Goal: Information Seeking & Learning: Learn about a topic

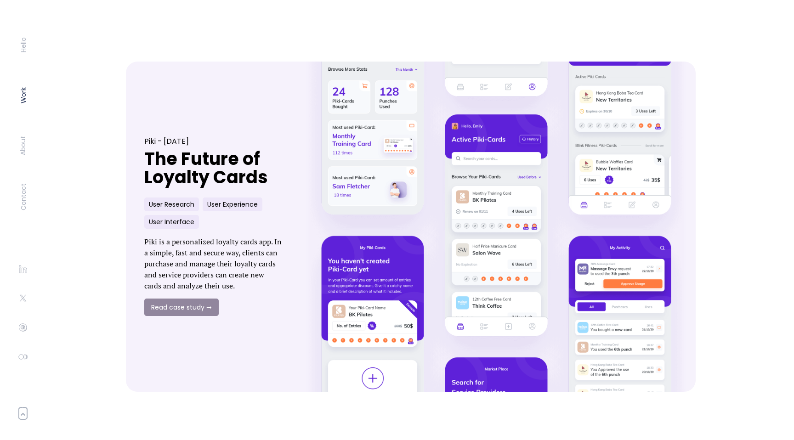
scroll to position [474, 0]
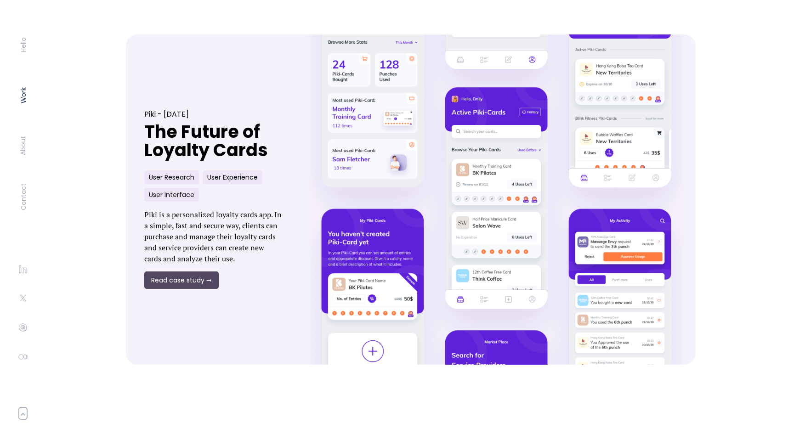
click at [193, 278] on link "Read case study ➞" at bounding box center [181, 279] width 74 height 17
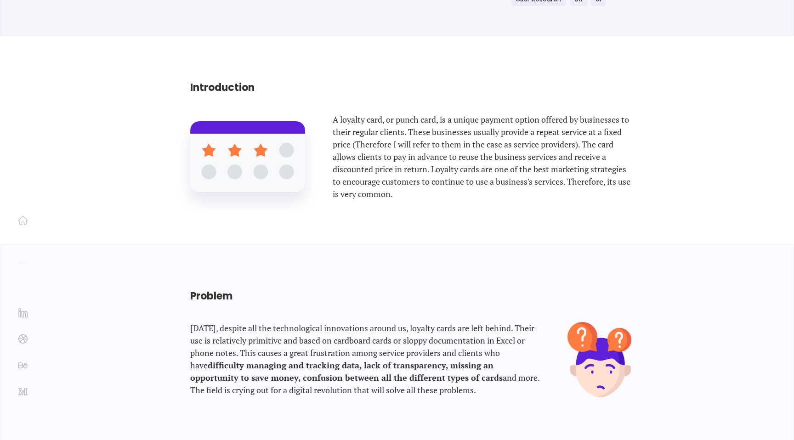
scroll to position [402, 0]
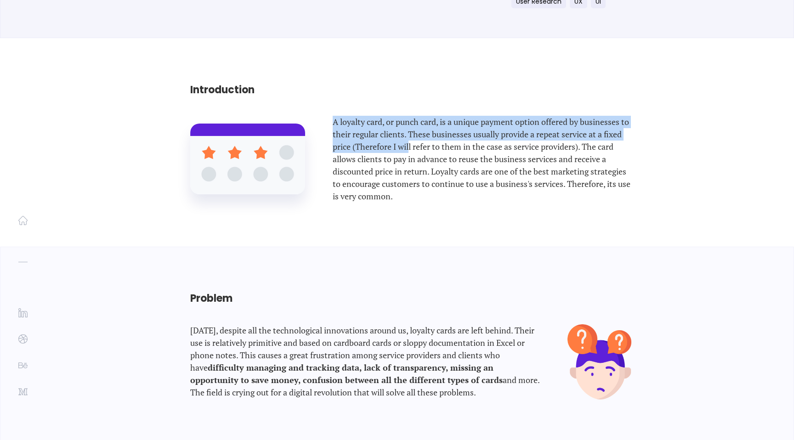
drag, startPoint x: 331, startPoint y: 118, endPoint x: 428, endPoint y: 148, distance: 102.1
click at [428, 148] on div "A loyalty card, or punch card, is a unique payment option offered by businesses…" at bounding box center [410, 159] width 441 height 87
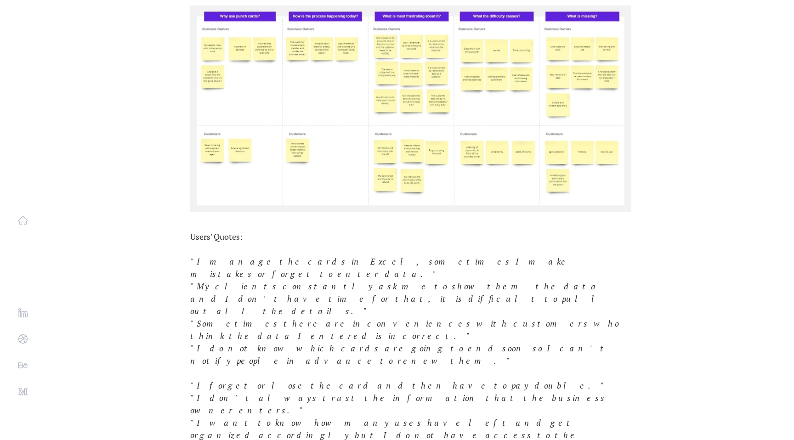
scroll to position [1899, 0]
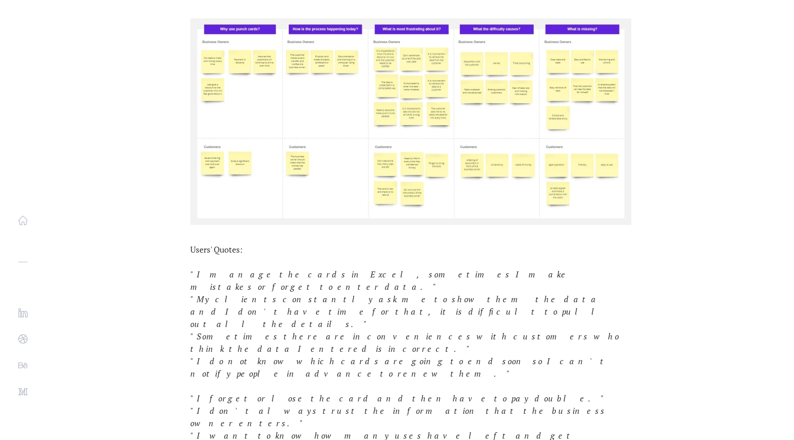
click at [395, 128] on img at bounding box center [410, 121] width 441 height 207
click at [400, 59] on img at bounding box center [410, 121] width 441 height 207
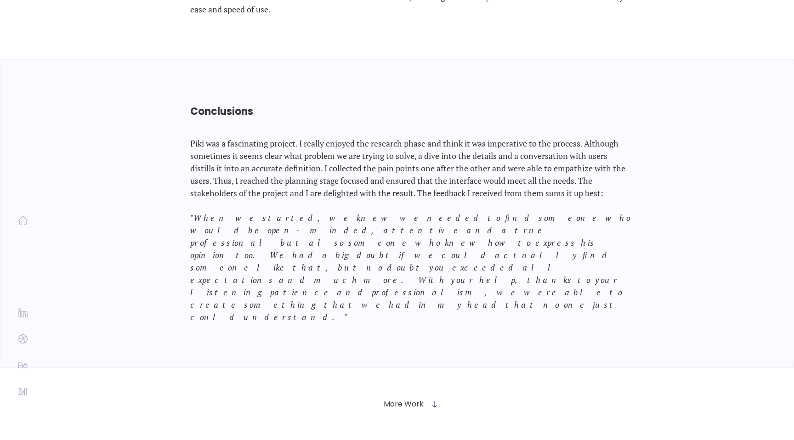
scroll to position [12176, 0]
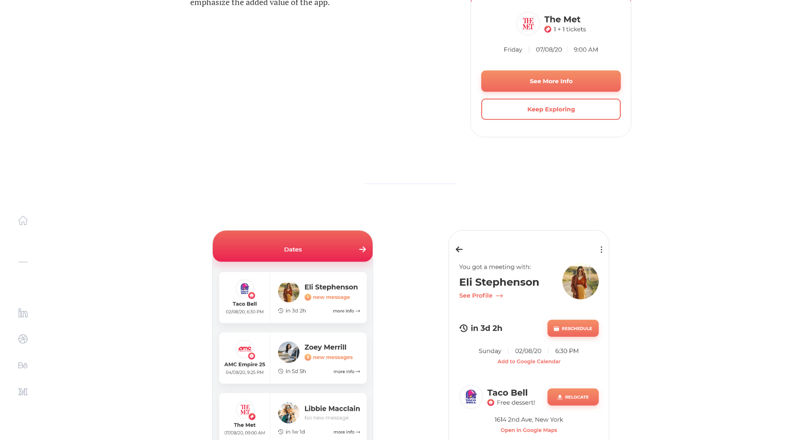
scroll to position [8659, 0]
